Goal: Obtain resource: Download file/media

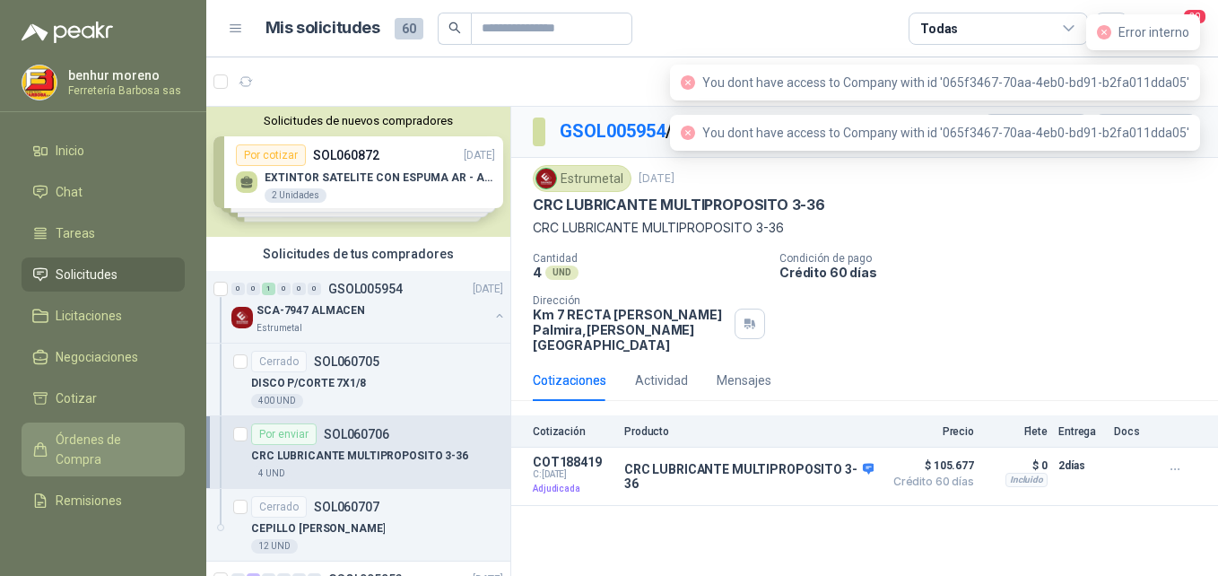
click at [80, 447] on span "Órdenes de Compra" at bounding box center [112, 449] width 112 height 39
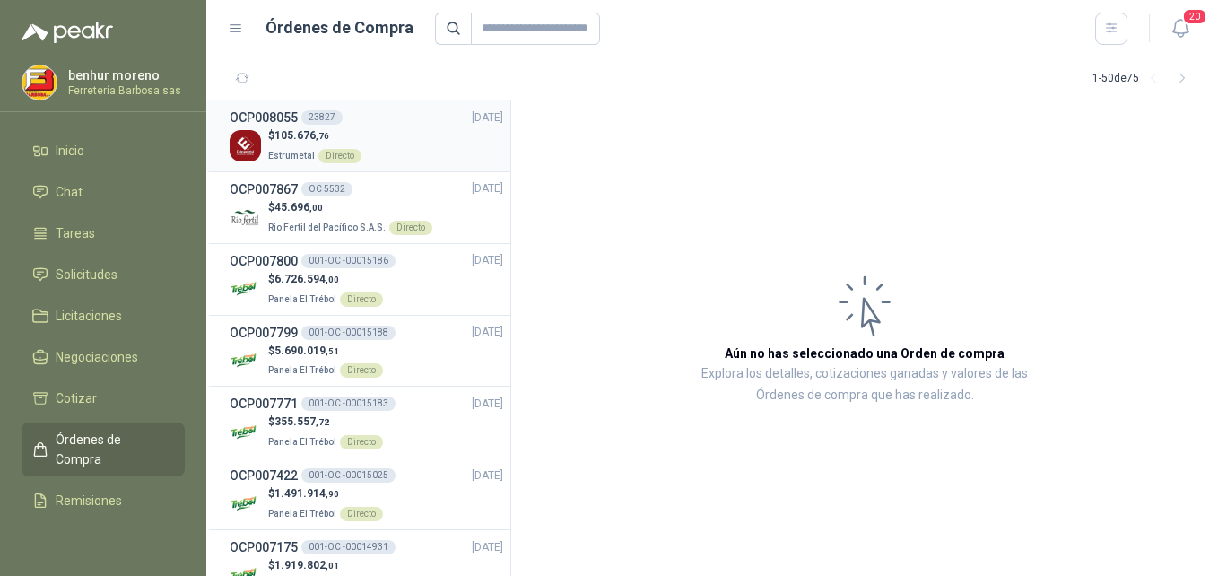
click at [353, 147] on p "Estrumetal Directo" at bounding box center [314, 154] width 93 height 20
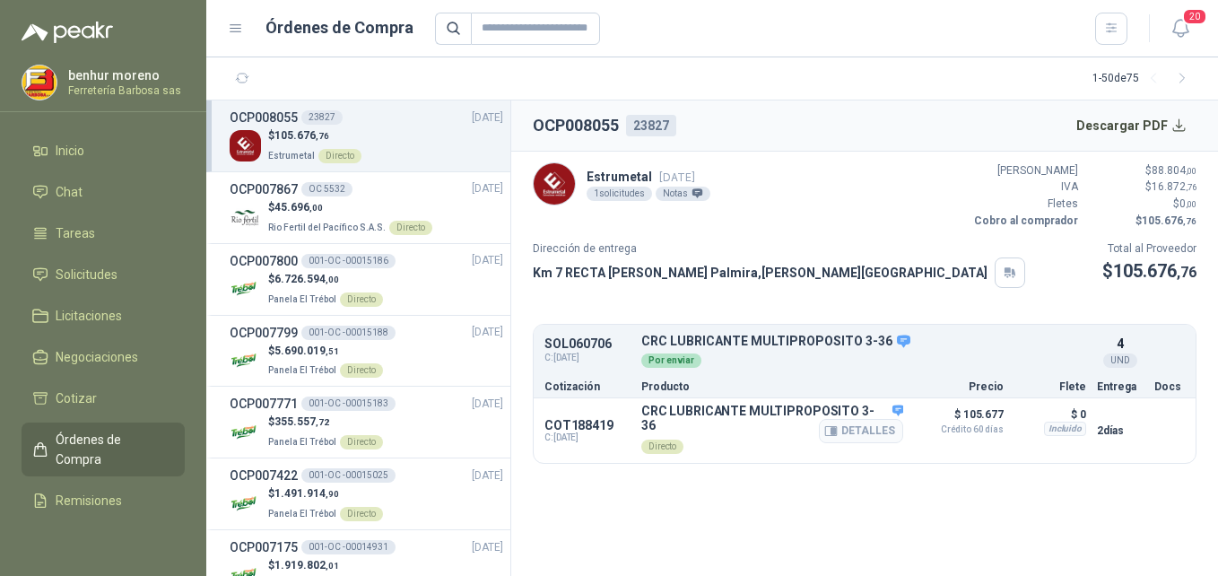
click at [584, 419] on p "COT188419" at bounding box center [588, 425] width 86 height 14
click at [1183, 130] on button "Descargar PDF" at bounding box center [1132, 126] width 131 height 36
